Goal: Information Seeking & Learning: Check status

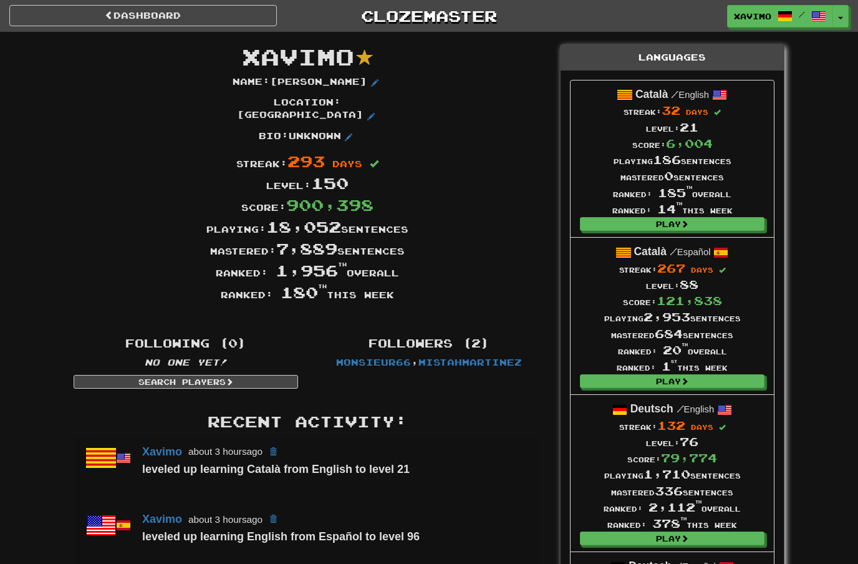
click at [82, 14] on link "Dashboard" at bounding box center [142, 15] width 267 height 21
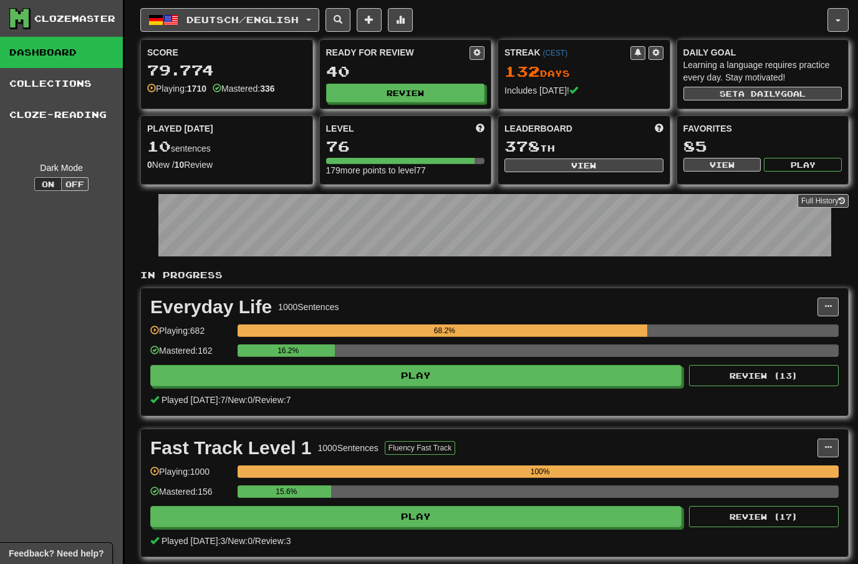
click at [311, 19] on span "button" at bounding box center [308, 20] width 5 height 2
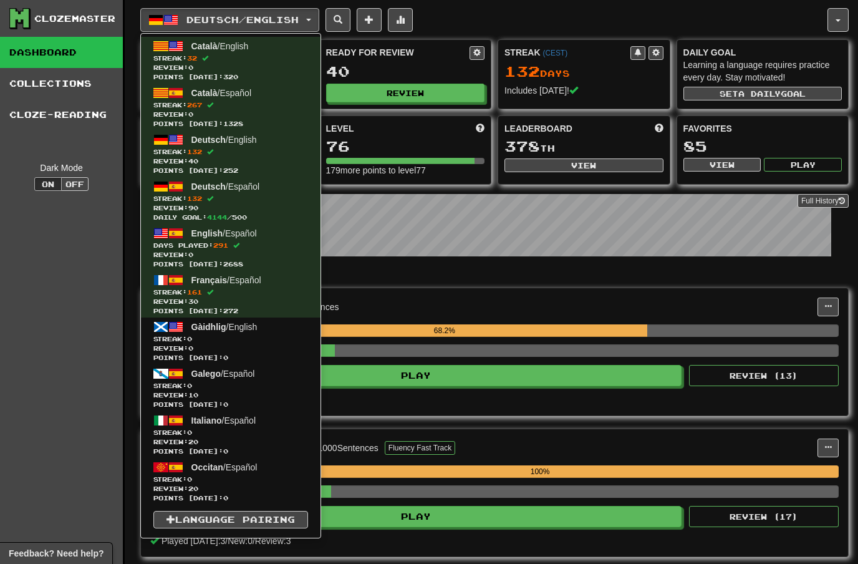
click at [229, 207] on span "Review: 90" at bounding box center [230, 207] width 155 height 9
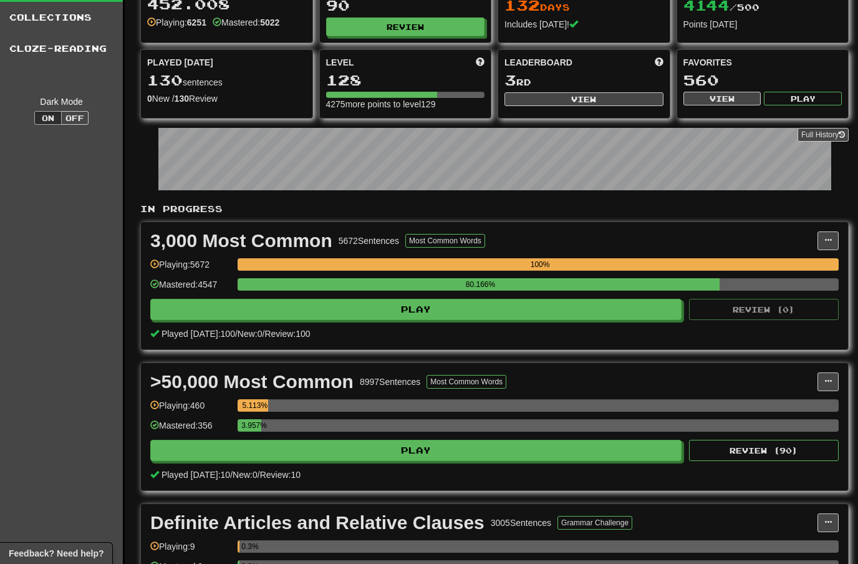
scroll to position [65, 0]
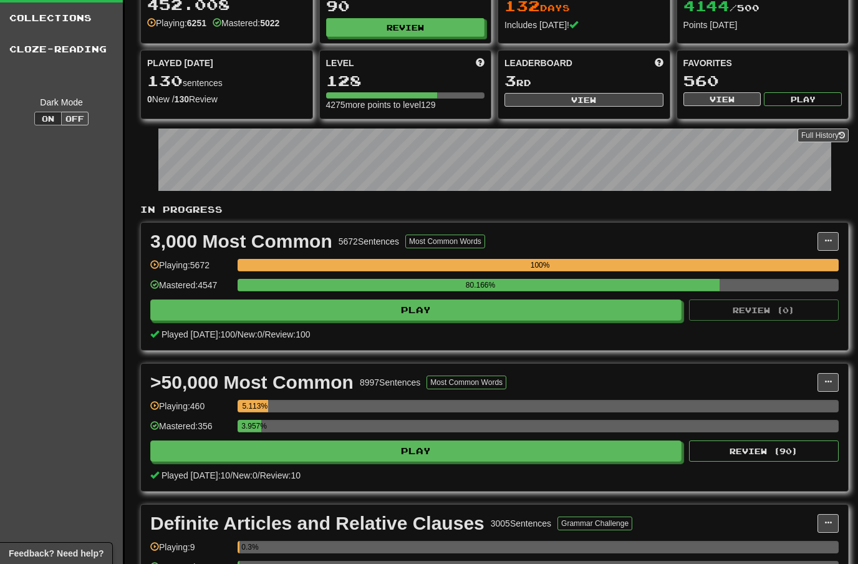
click at [587, 94] on button "View" at bounding box center [583, 100] width 159 height 14
select select "**********"
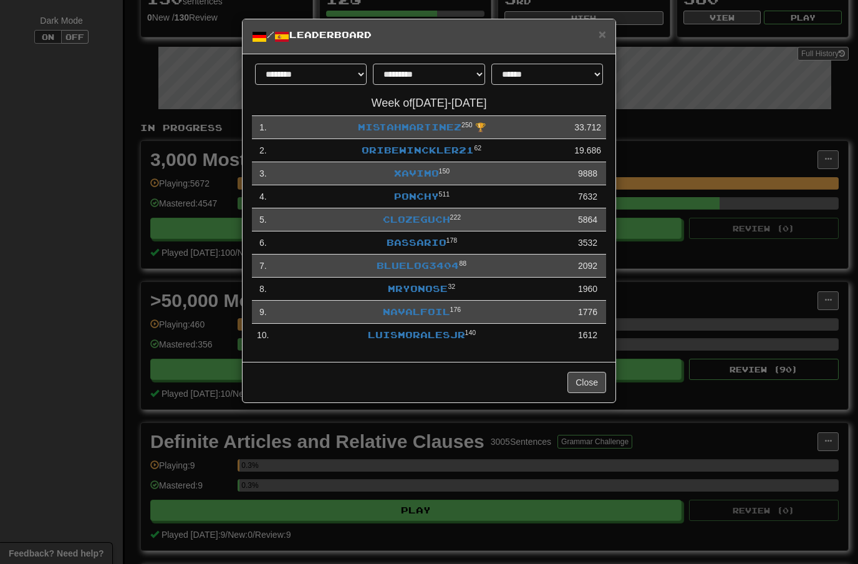
scroll to position [155, 0]
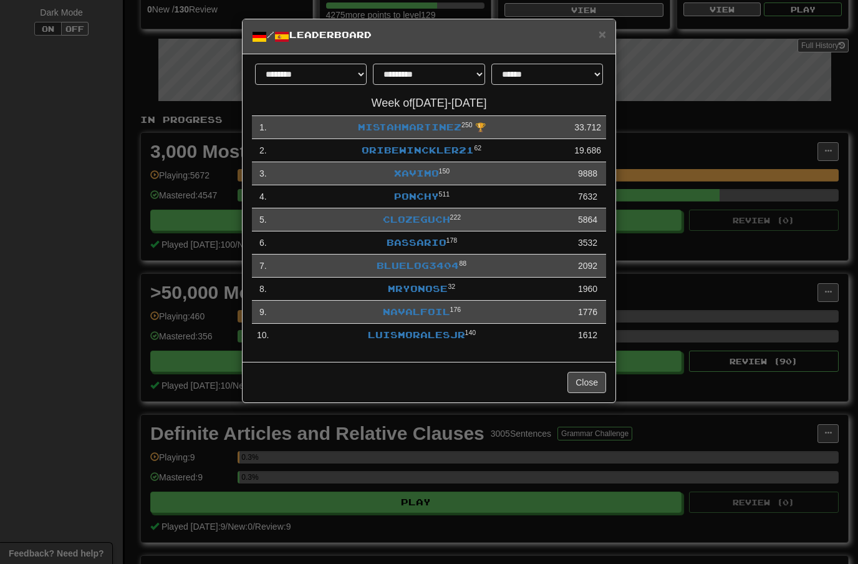
click at [418, 169] on link "Xavimo" at bounding box center [416, 173] width 45 height 11
